Goal: Find specific page/section: Find specific page/section

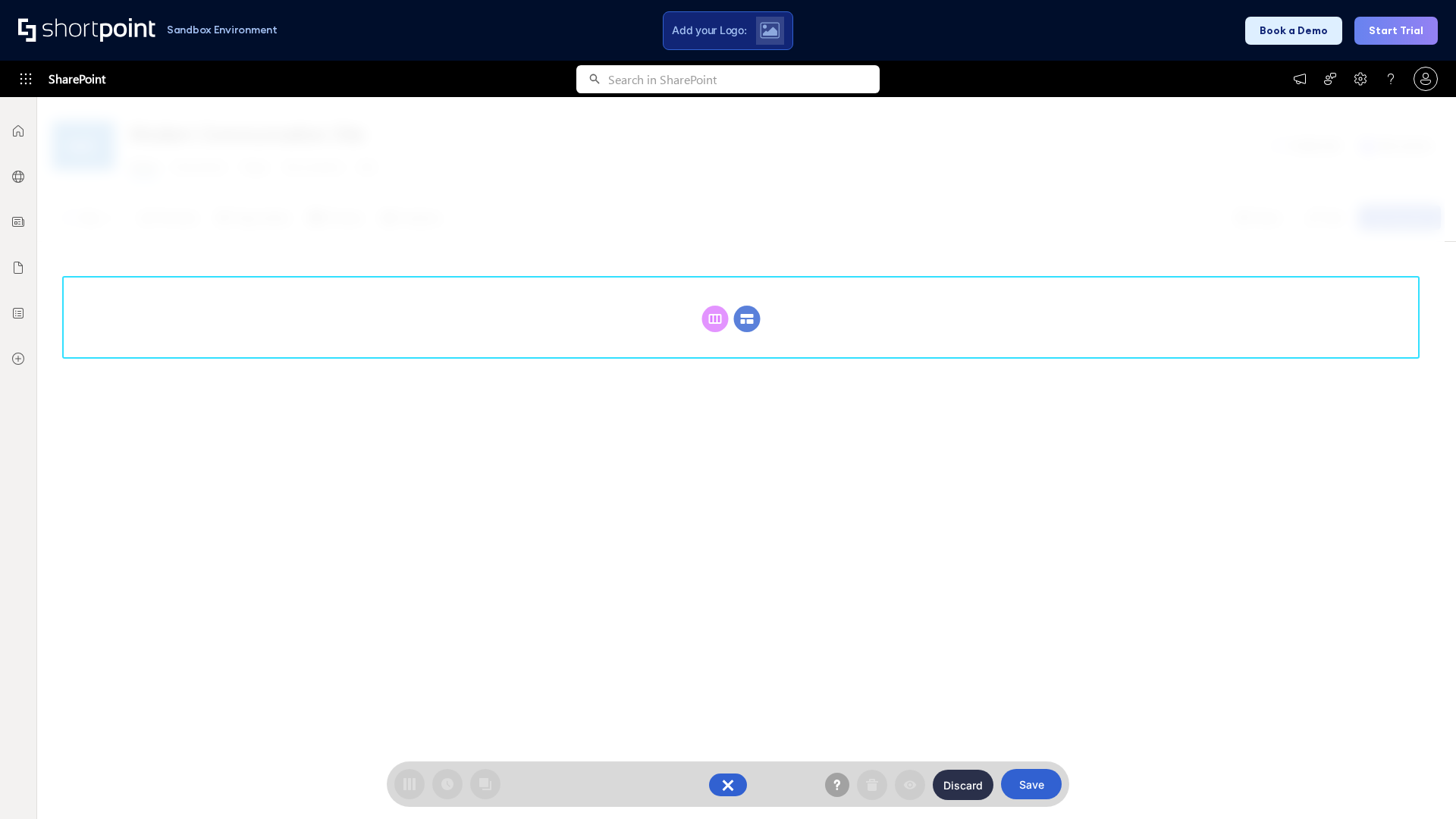
click at [747, 306] on circle at bounding box center [747, 318] width 26 height 26
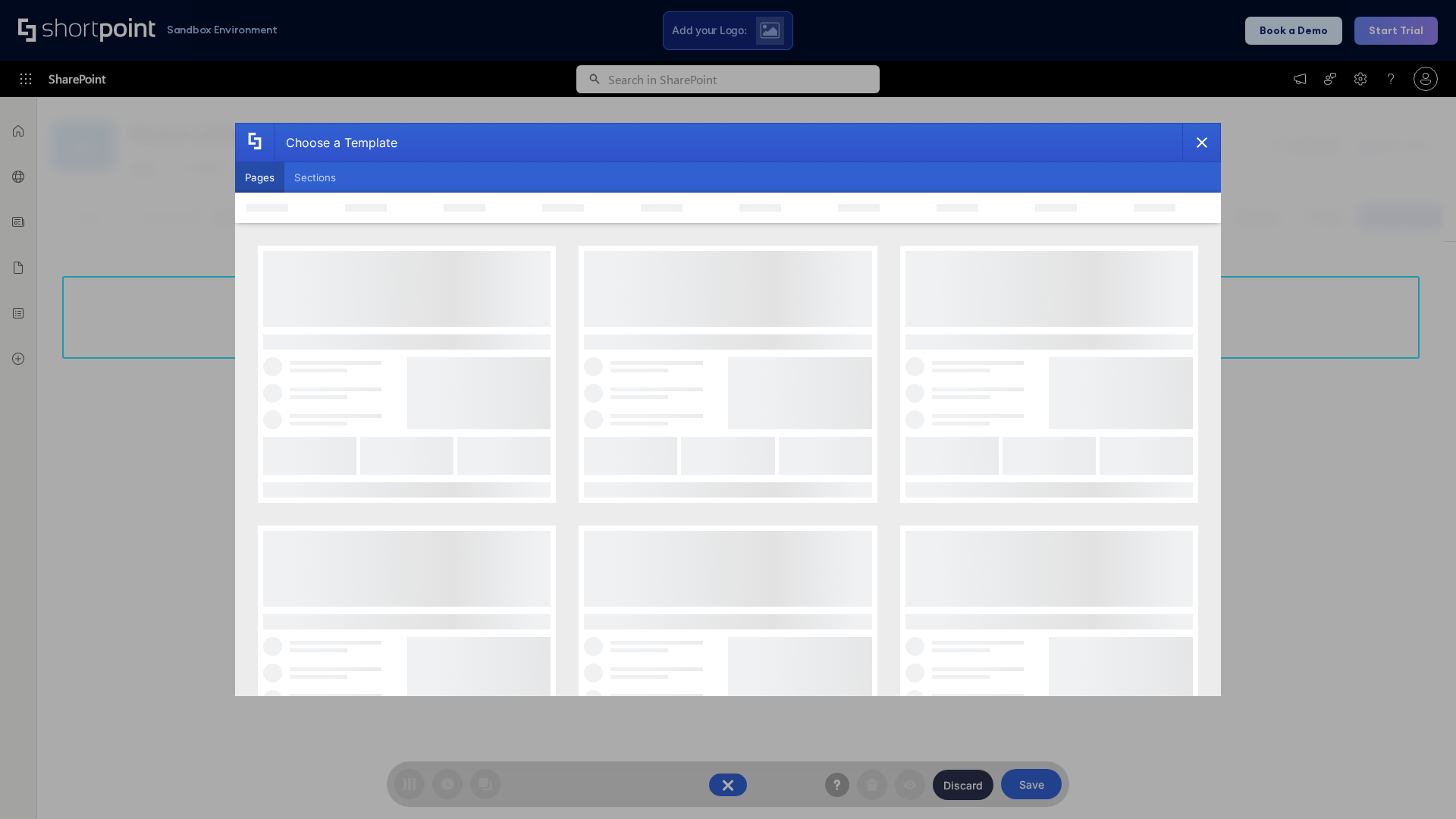
scroll to position [208, 0]
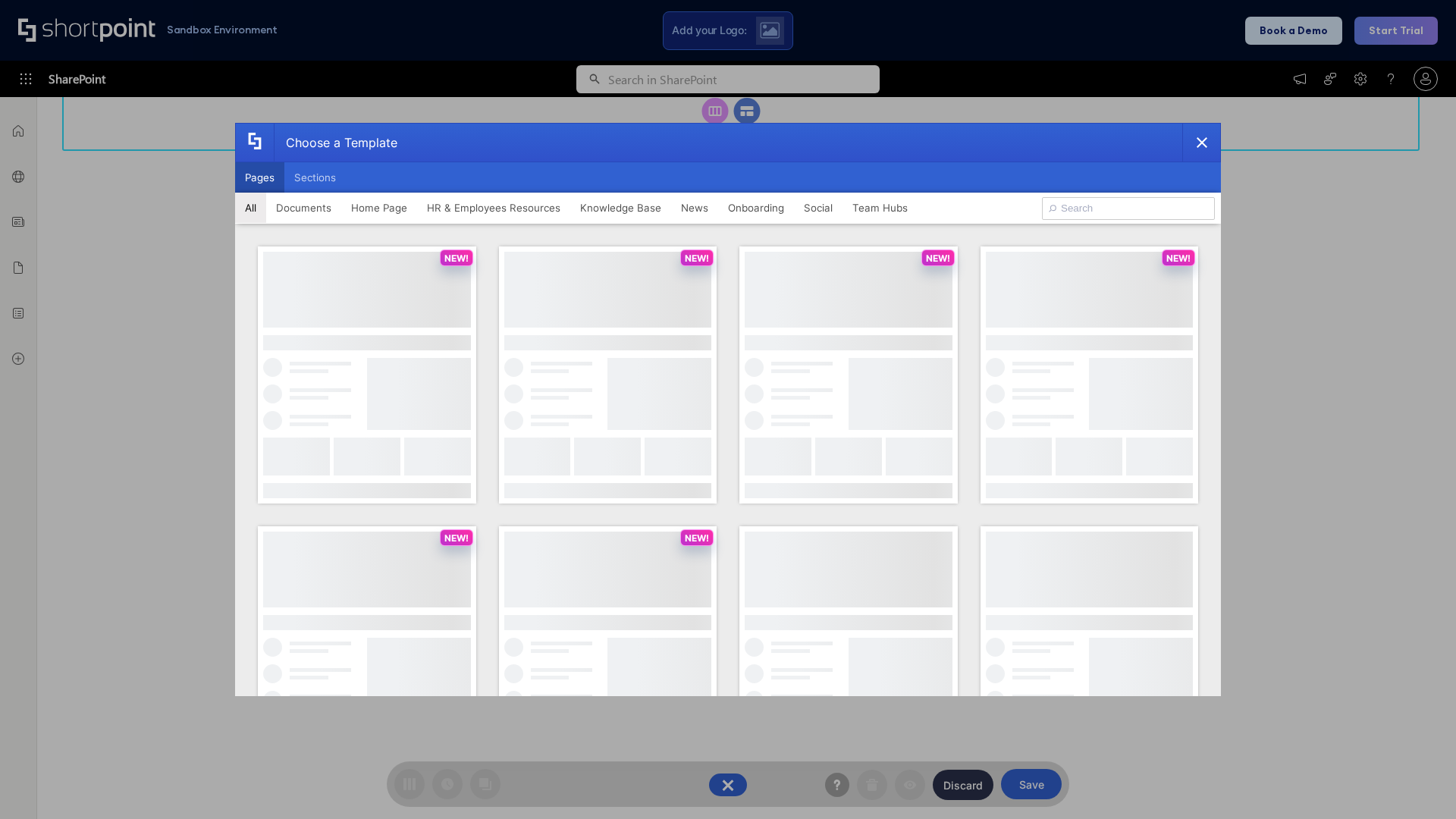
click at [259, 177] on button "Pages" at bounding box center [259, 177] width 49 height 30
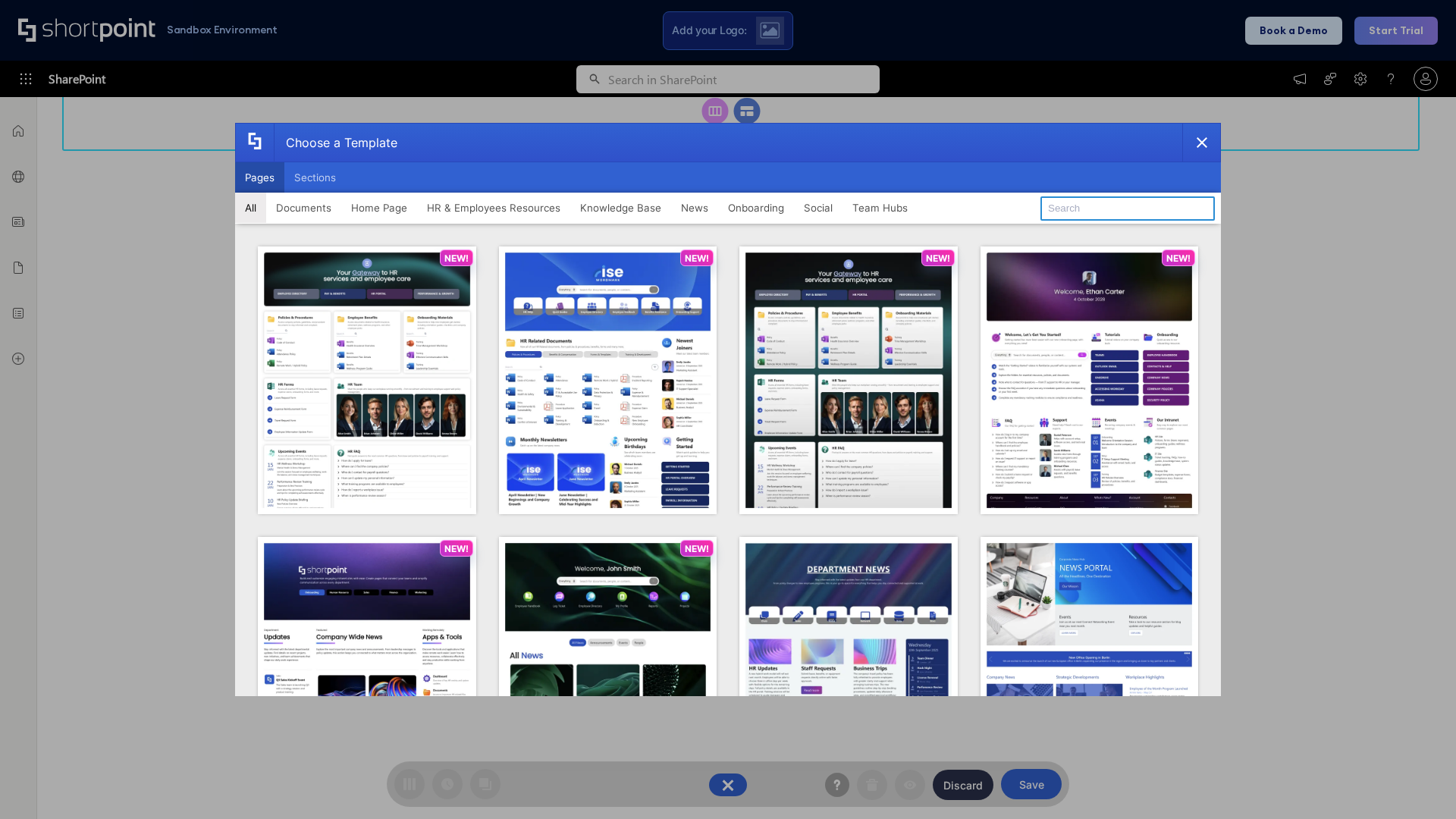
type input "Intranet Layout 6"
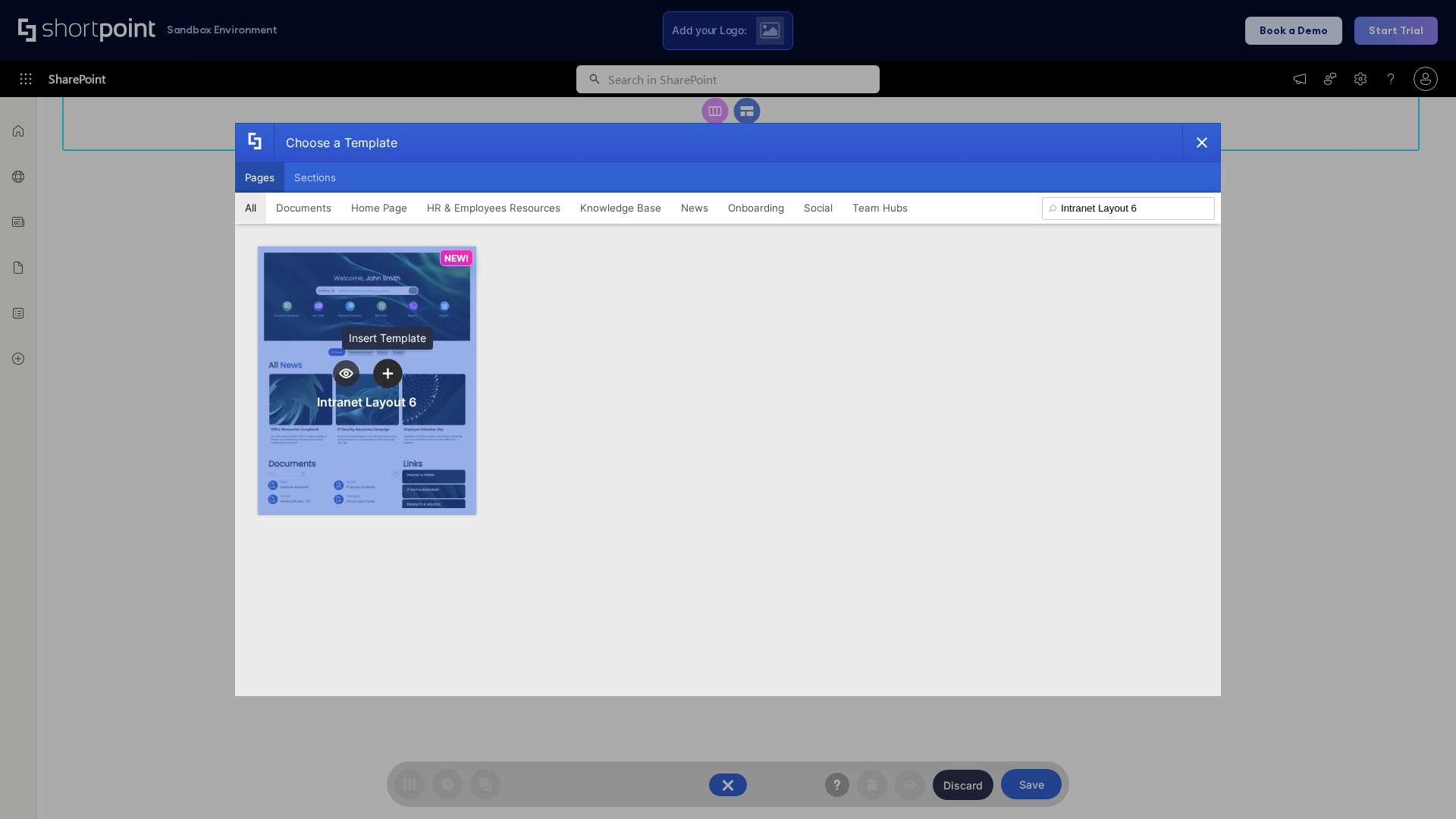
click at [388, 373] on icon "template selector" at bounding box center [387, 372] width 11 height 11
